Goal: Information Seeking & Learning: Check status

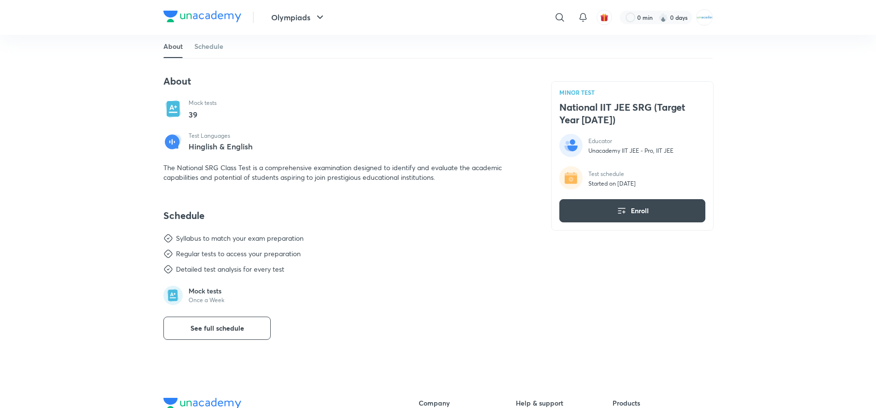
scroll to position [292, 0]
click at [245, 322] on button "See full schedule" at bounding box center [216, 327] width 107 height 23
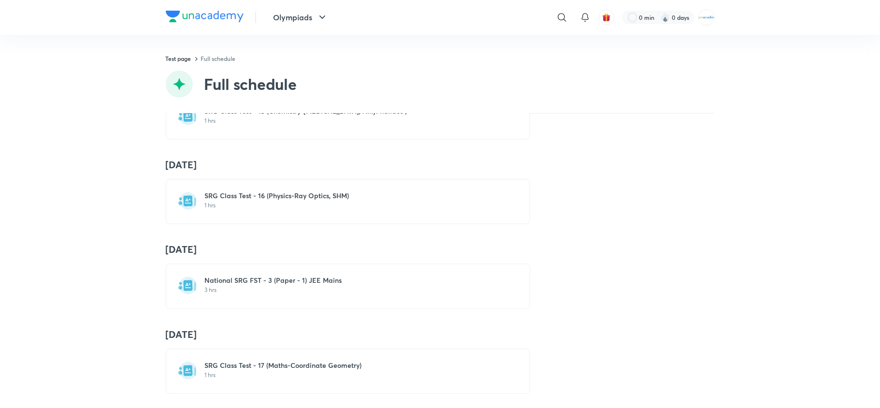
scroll to position [1515, 0]
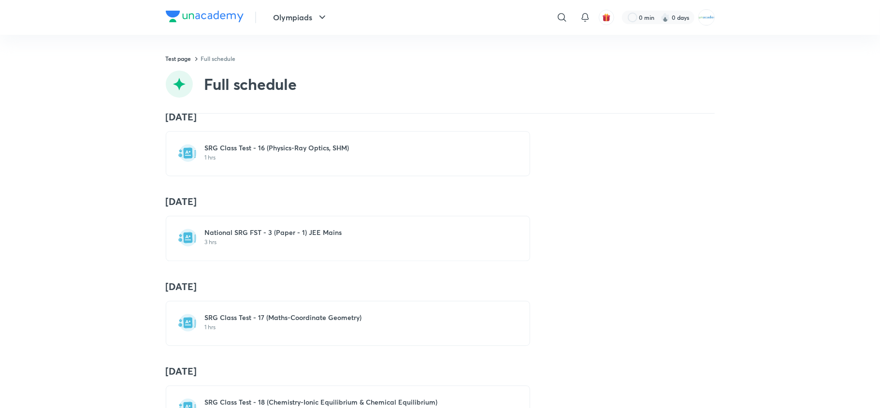
click at [422, 322] on h6 "SRG Class Test - 17 (Maths-Coordinate Geometry)" at bounding box center [354, 318] width 298 height 10
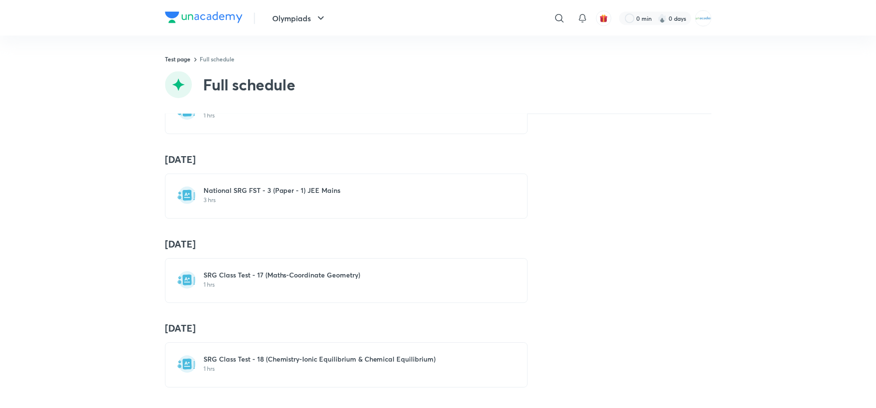
scroll to position [1614, 0]
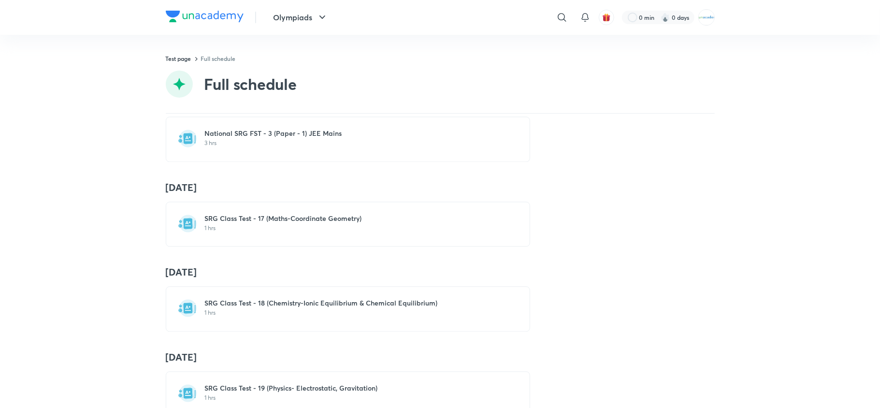
click at [340, 308] on h6 "SRG Class Test - 18 (Chemistry-Ionic Equilibrium & Chemical Equilibrium)" at bounding box center [354, 303] width 298 height 10
